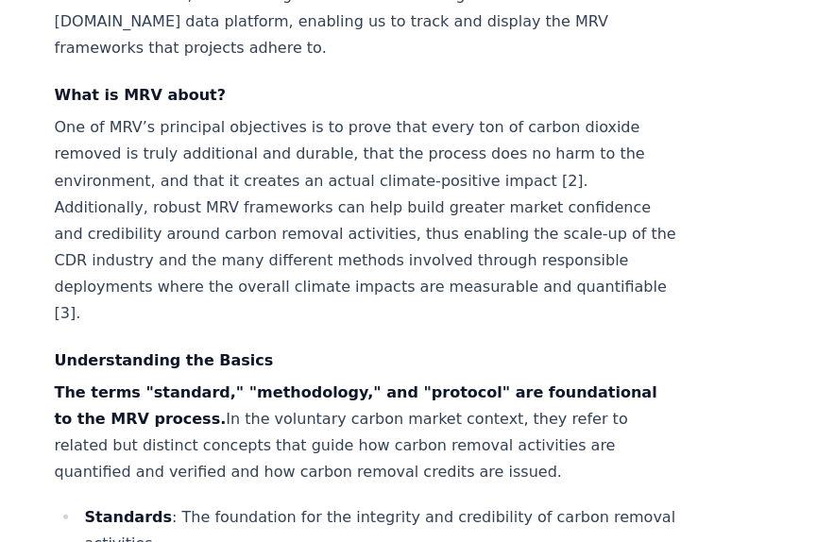
scroll to position [1133, 0]
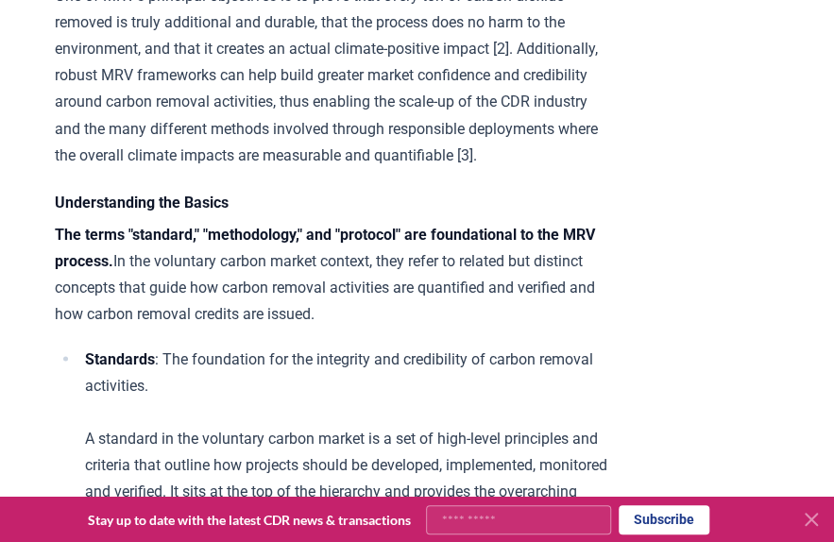
drag, startPoint x: 680, startPoint y: 518, endPoint x: 409, endPoint y: 430, distance: 285.2
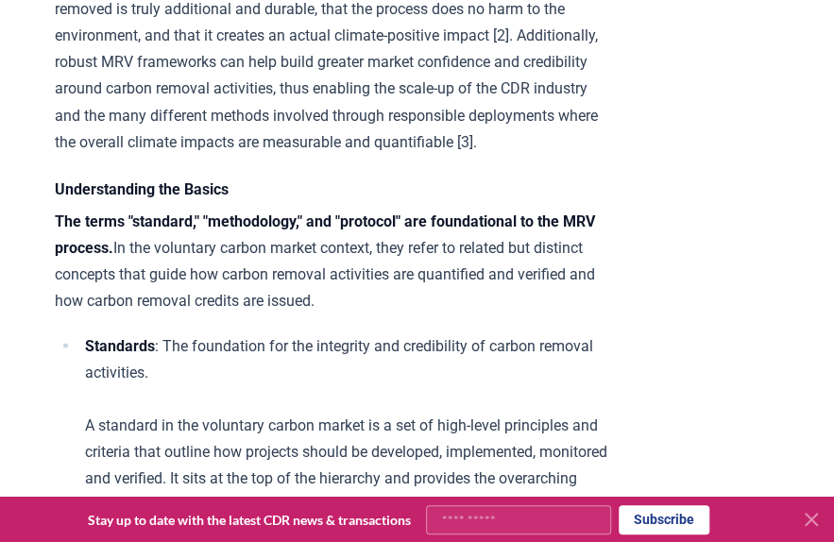
scroll to position [1322, 0]
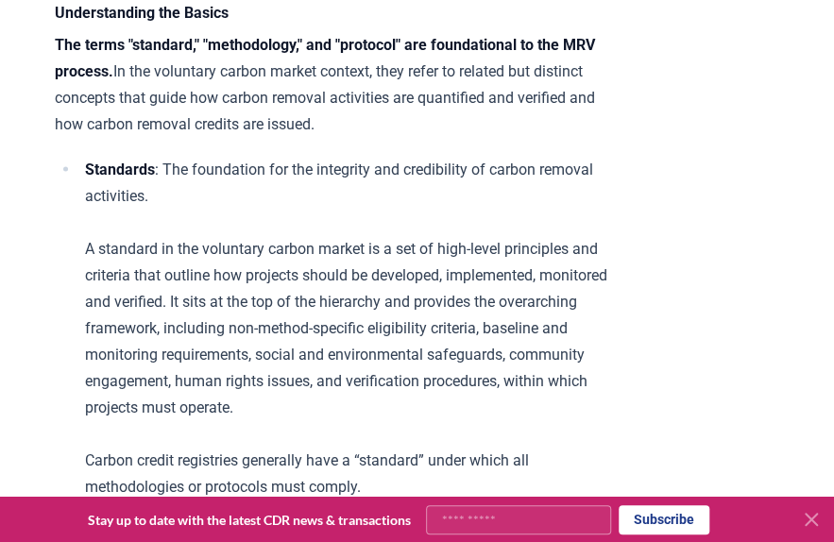
click at [801, 532] on div at bounding box center [807, 519] width 38 height 30
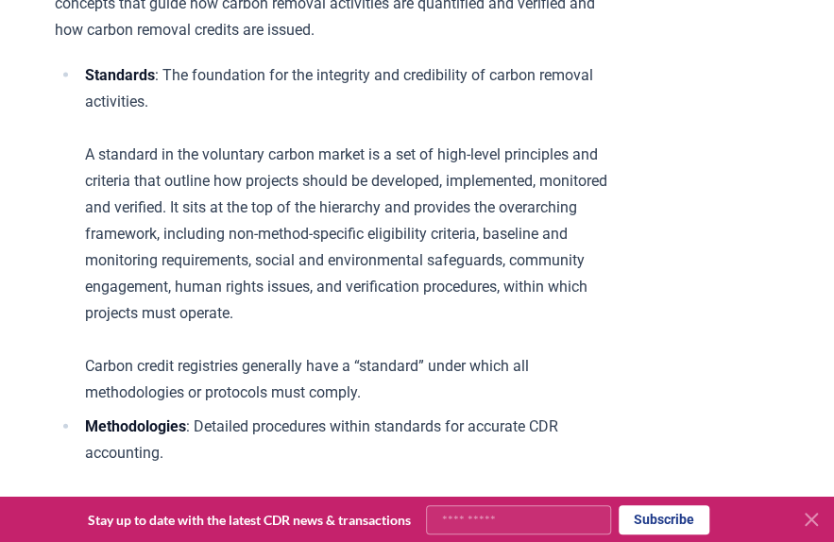
scroll to position [1605, 0]
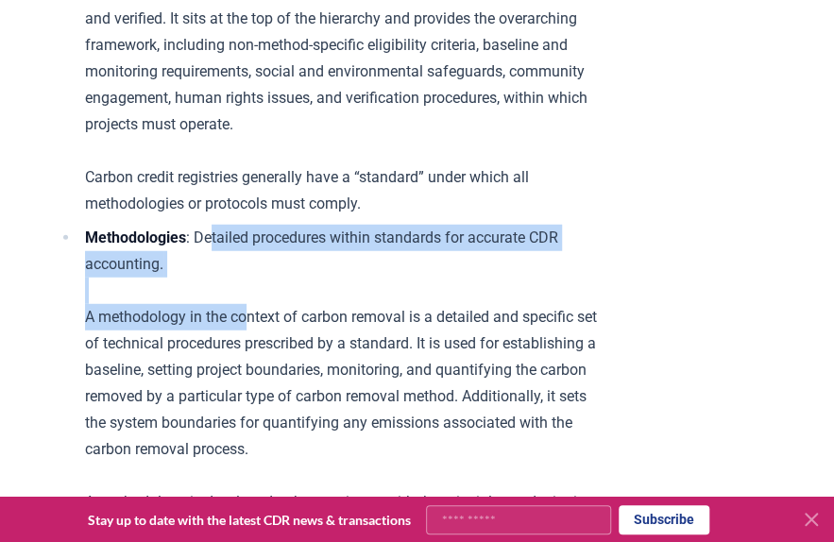
drag, startPoint x: 223, startPoint y: 296, endPoint x: 252, endPoint y: 359, distance: 68.9
click at [252, 359] on li "Methodologies : Detailed procedures within standards for accurate CDR accountin…" at bounding box center [343, 410] width 528 height 370
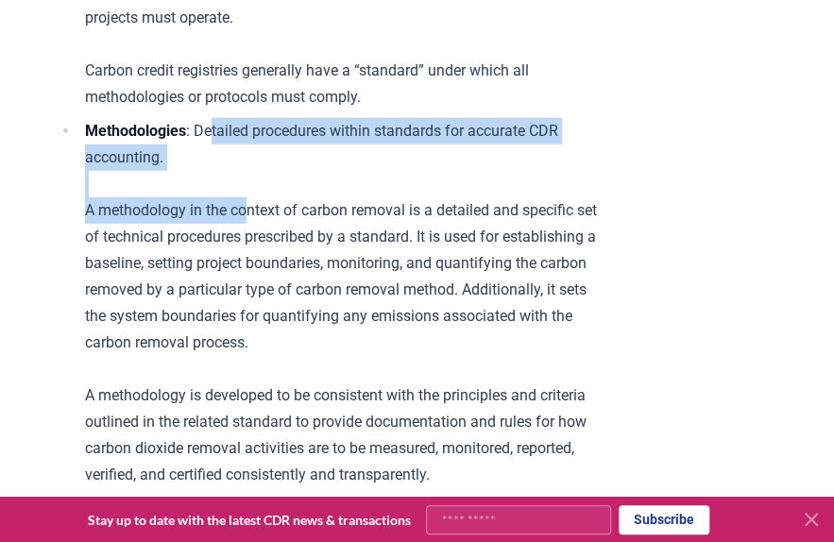
scroll to position [1889, 0]
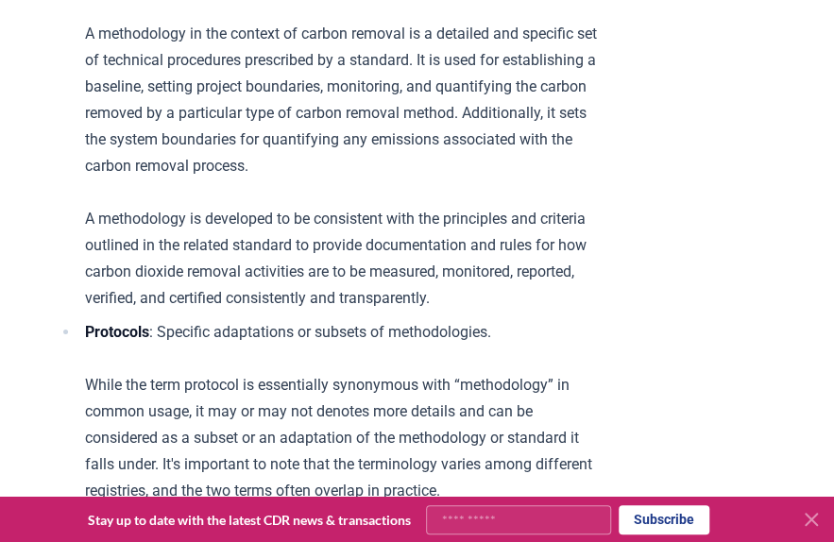
click at [262, 312] on li "Methodologies : Detailed procedures within standards for accurate CDR accountin…" at bounding box center [343, 126] width 528 height 370
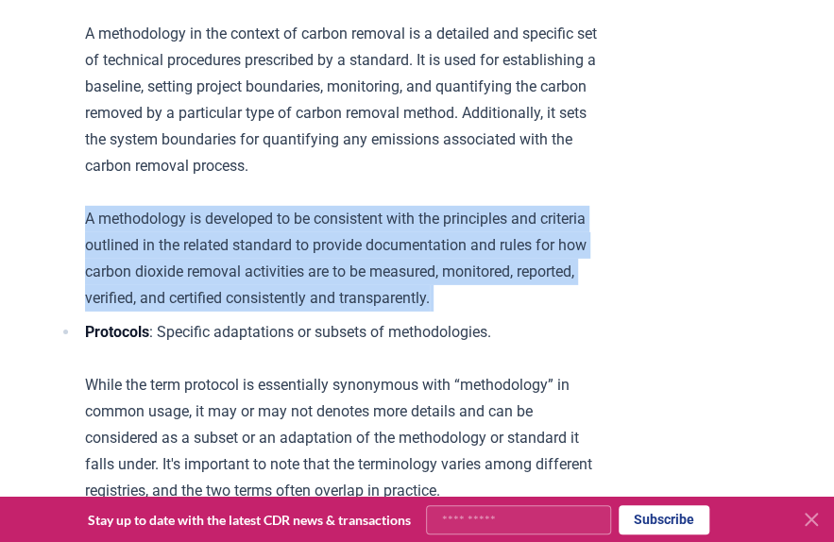
click at [262, 312] on li "Methodologies : Detailed procedures within standards for accurate CDR accountin…" at bounding box center [343, 126] width 528 height 370
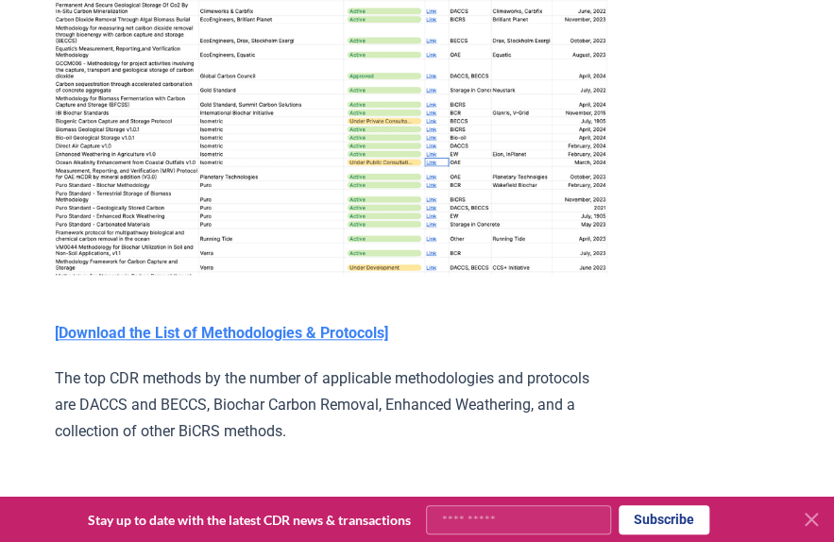
scroll to position [3210, 0]
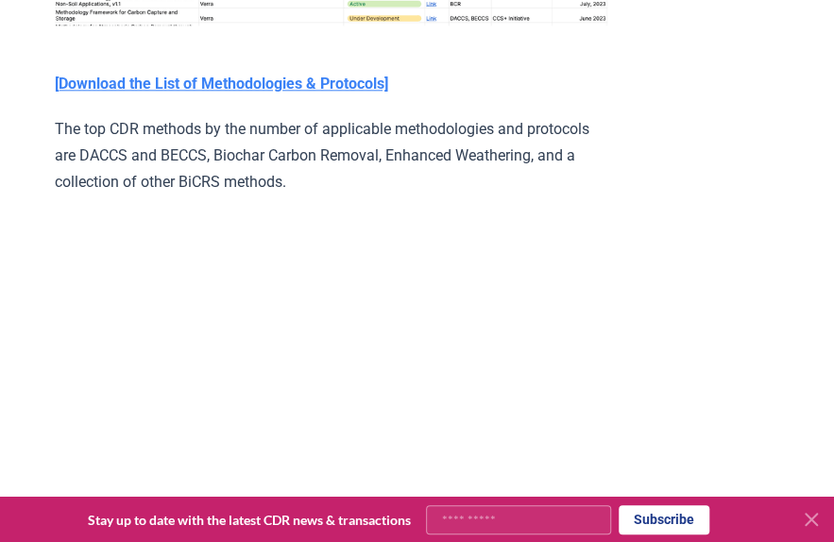
click at [284, 195] on p "The top CDR methods by the number of applicable methodologies and protocols are…" at bounding box center [331, 155] width 552 height 79
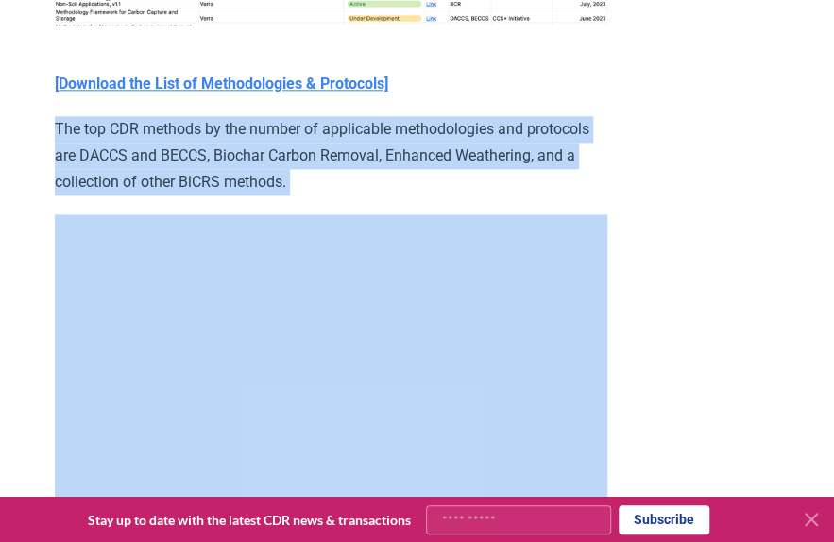
click at [284, 195] on p "The top CDR methods by the number of applicable methodologies and protocols are…" at bounding box center [331, 155] width 552 height 79
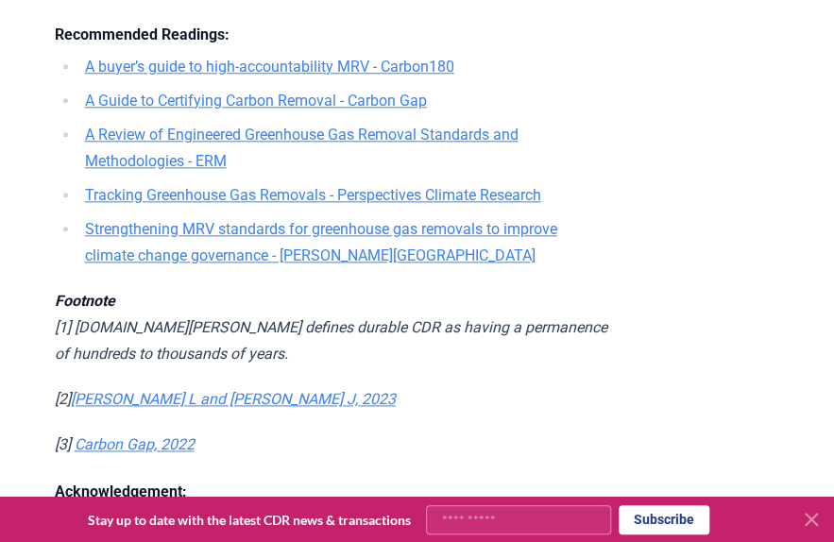
scroll to position [5477, 0]
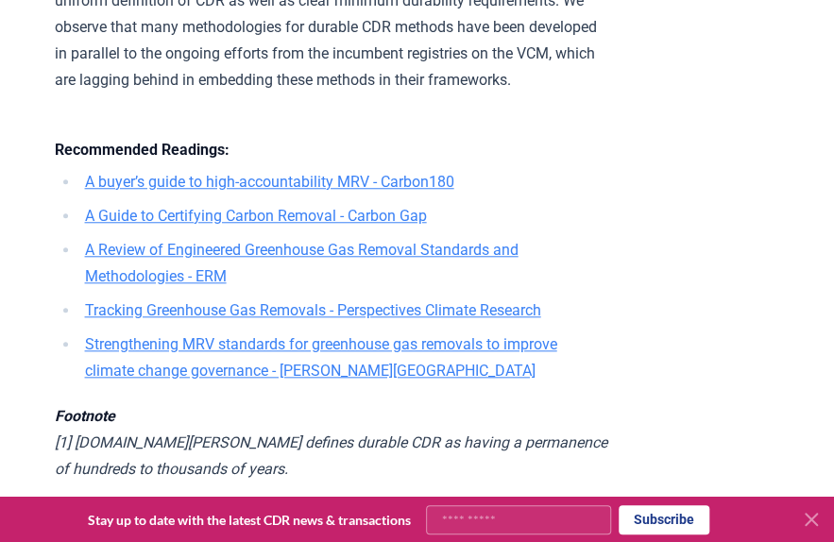
click at [301, 191] on link "A buyer’s guide to high-accountability MRV - Carbon180" at bounding box center [269, 182] width 369 height 18
